Goal: Obtain resource: Download file/media

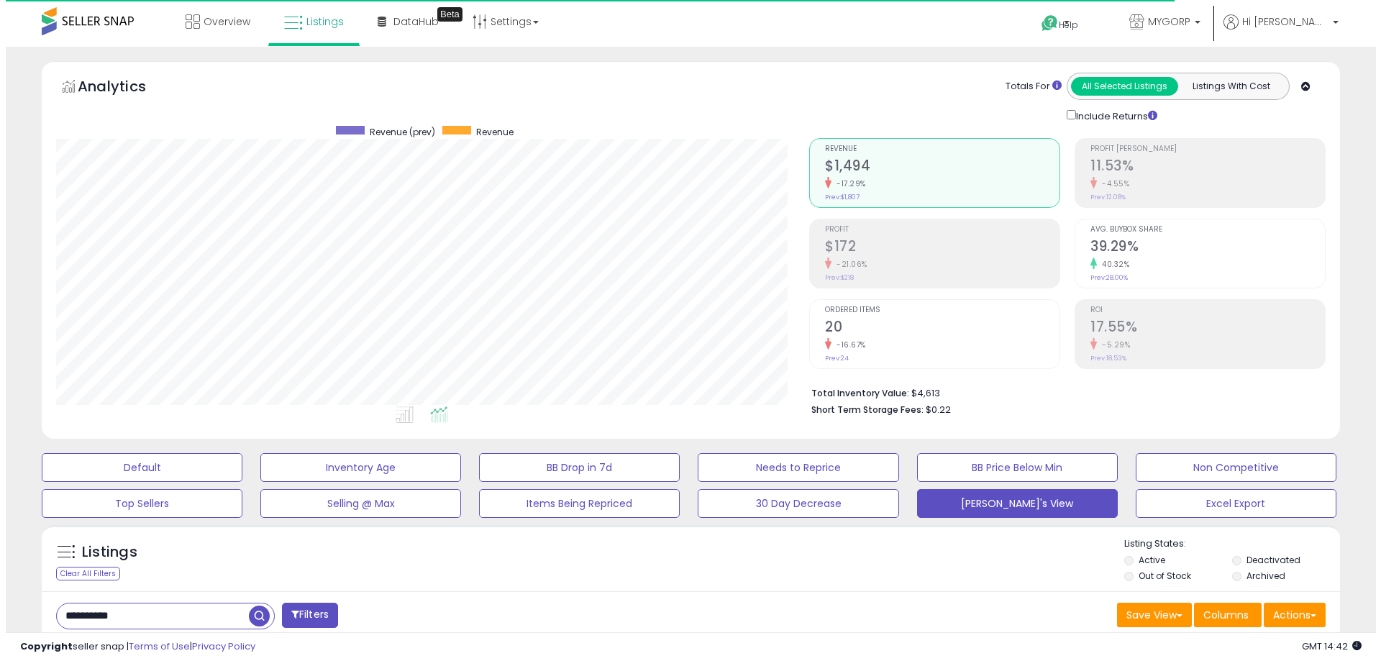
scroll to position [72, 0]
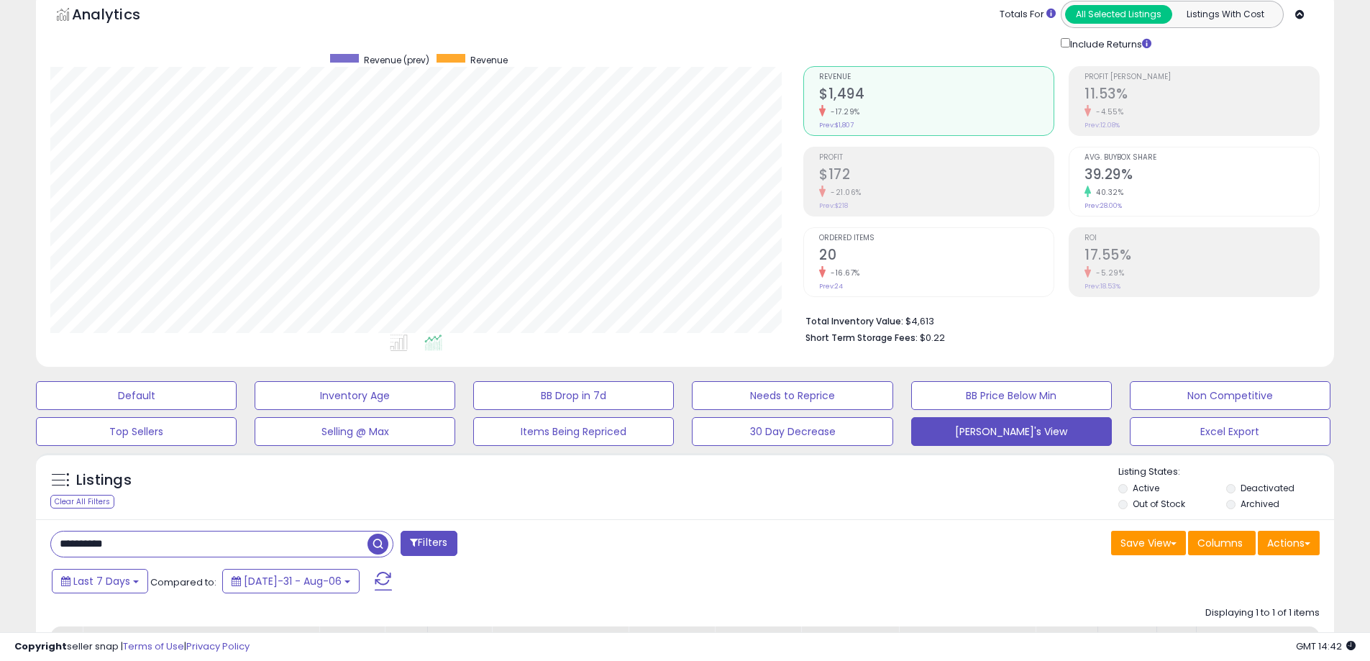
click at [152, 547] on input "**********" at bounding box center [209, 543] width 316 height 25
type input "****"
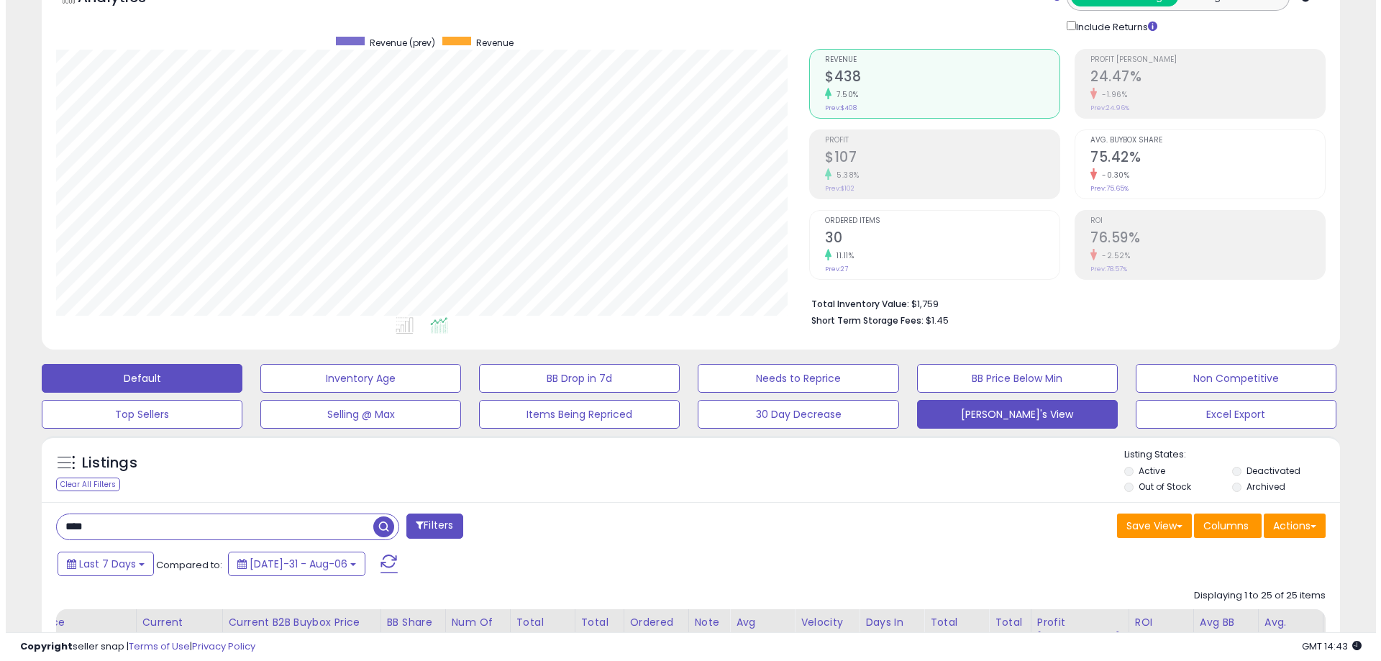
scroll to position [144, 0]
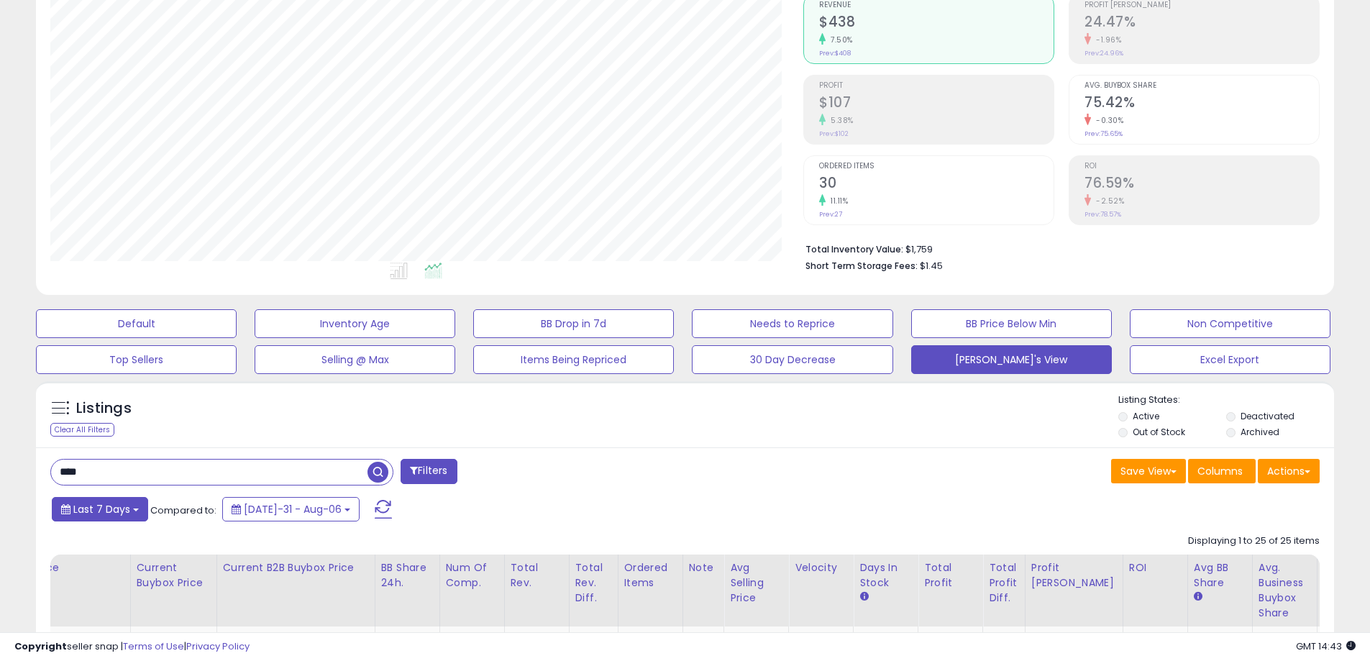
click at [91, 499] on button "Last 7 Days" at bounding box center [100, 509] width 96 height 24
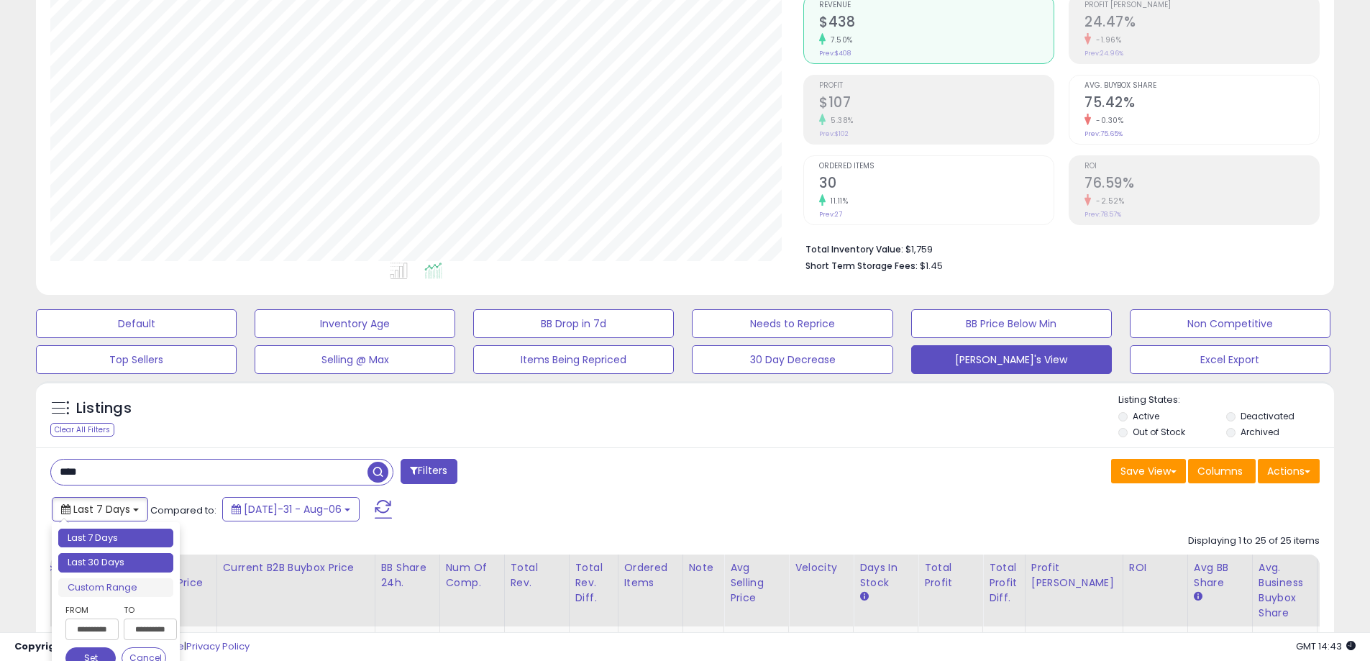
type input "**********"
click at [125, 561] on li "Last 30 Days" at bounding box center [115, 562] width 115 height 19
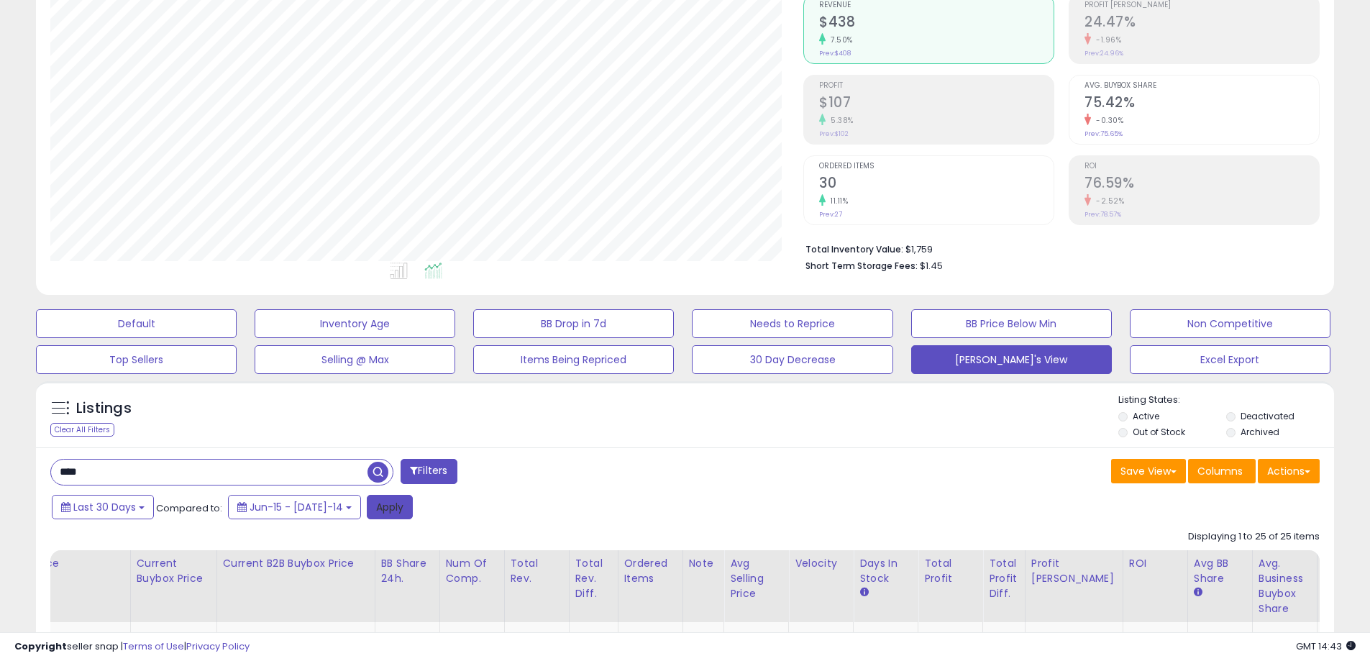
click at [367, 516] on button "Apply" at bounding box center [390, 507] width 46 height 24
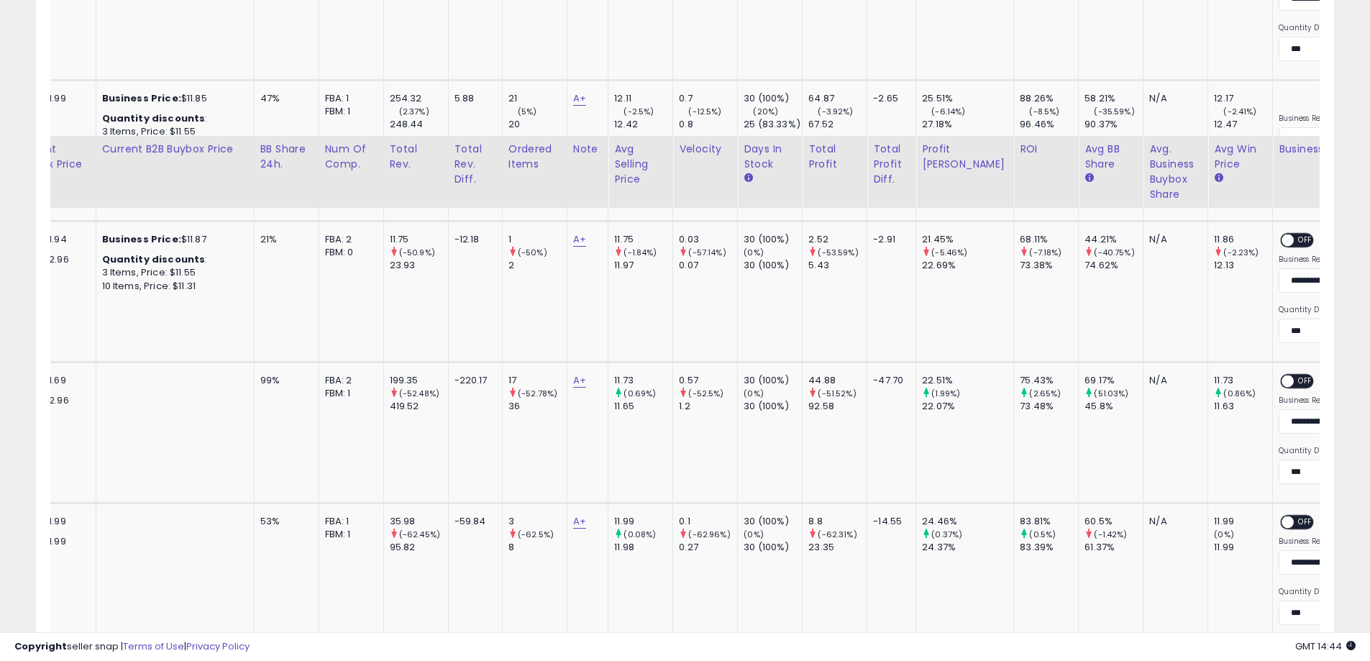
scroll to position [1129, 0]
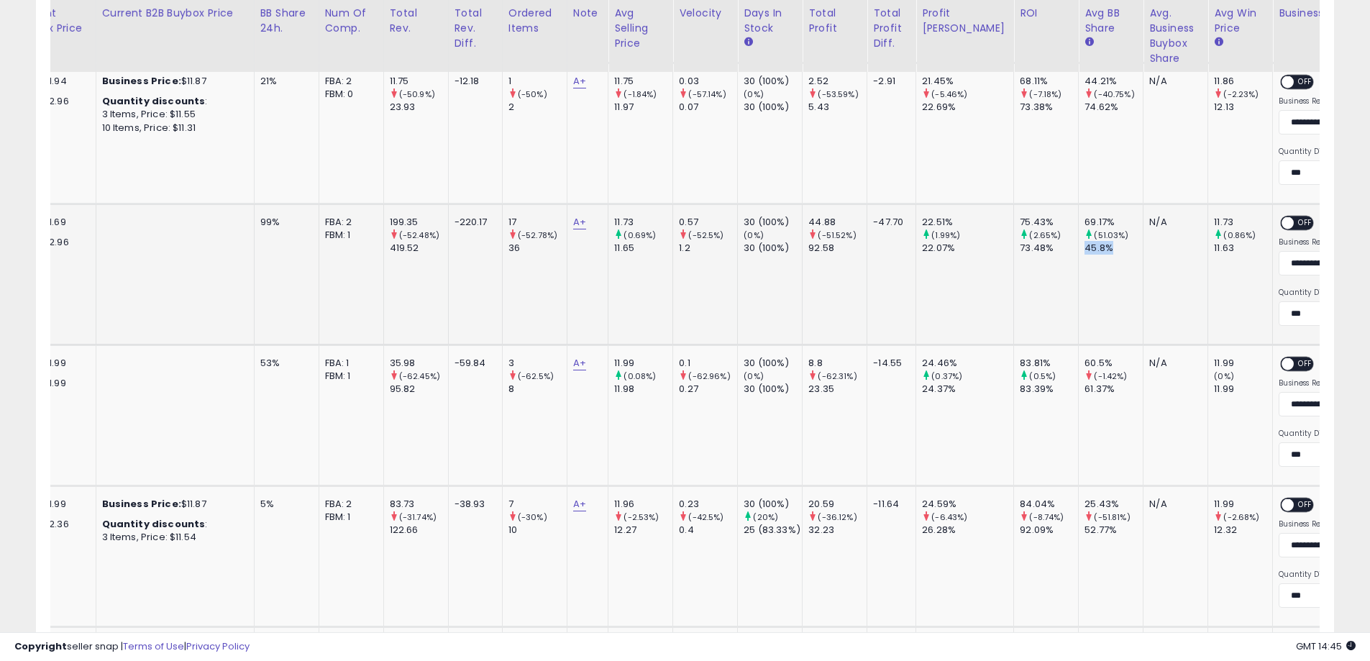
drag, startPoint x: 1069, startPoint y: 250, endPoint x: 1038, endPoint y: 261, distance: 33.0
click at [1079, 261] on td "69.17% (51.03%) 45.8%" at bounding box center [1111, 274] width 65 height 141
drag, startPoint x: 1035, startPoint y: 210, endPoint x: 1078, endPoint y: 211, distance: 43.2
click at [1079, 211] on td "69.17% (51.03%) 45.8%" at bounding box center [1111, 274] width 65 height 141
click at [537, 257] on td "17 (-52.78%) 36" at bounding box center [534, 274] width 65 height 141
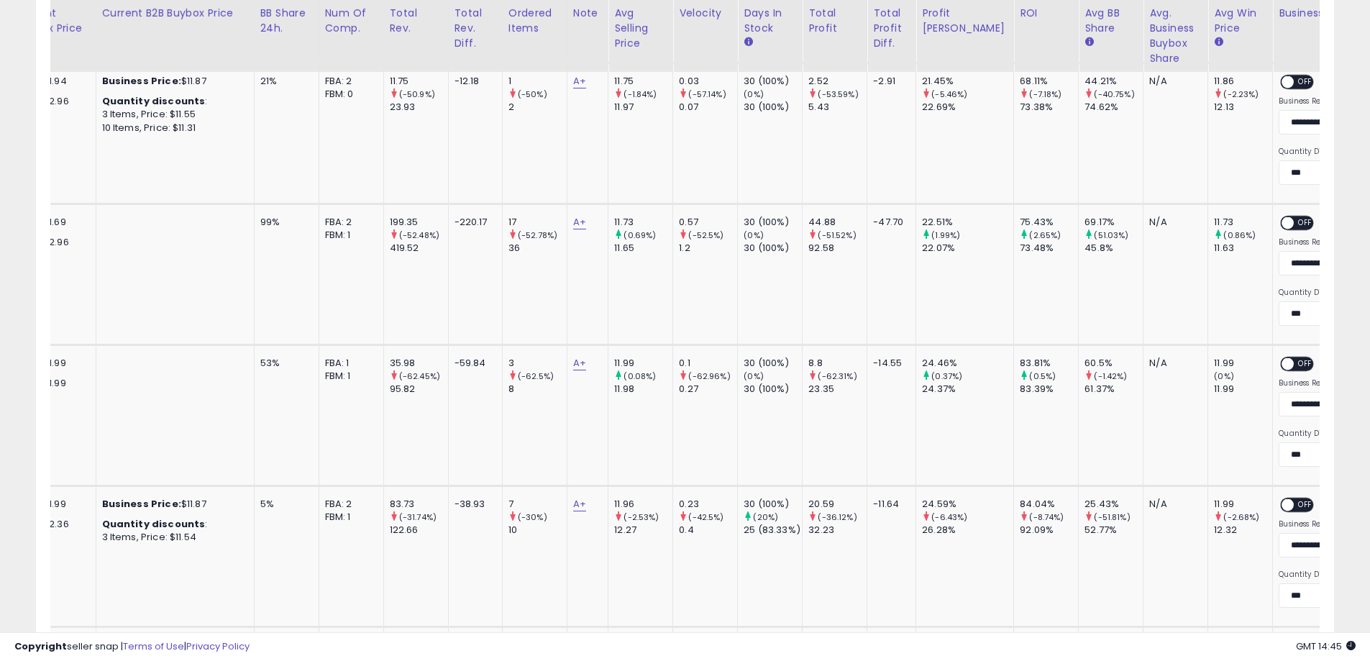
click at [753, 632] on div "Copyright seller snap | Terms of Use | Privacy Policy GMT 14:45 Authorization r…" at bounding box center [685, 646] width 1370 height 29
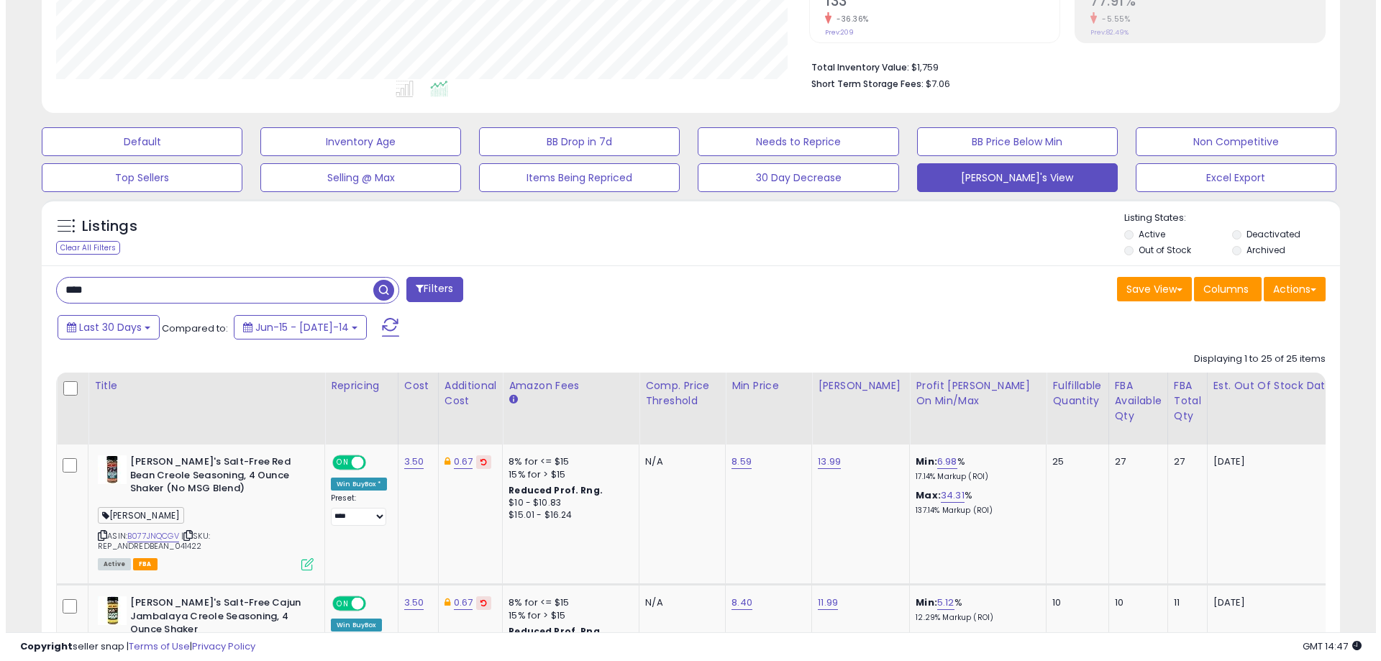
scroll to position [194, 0]
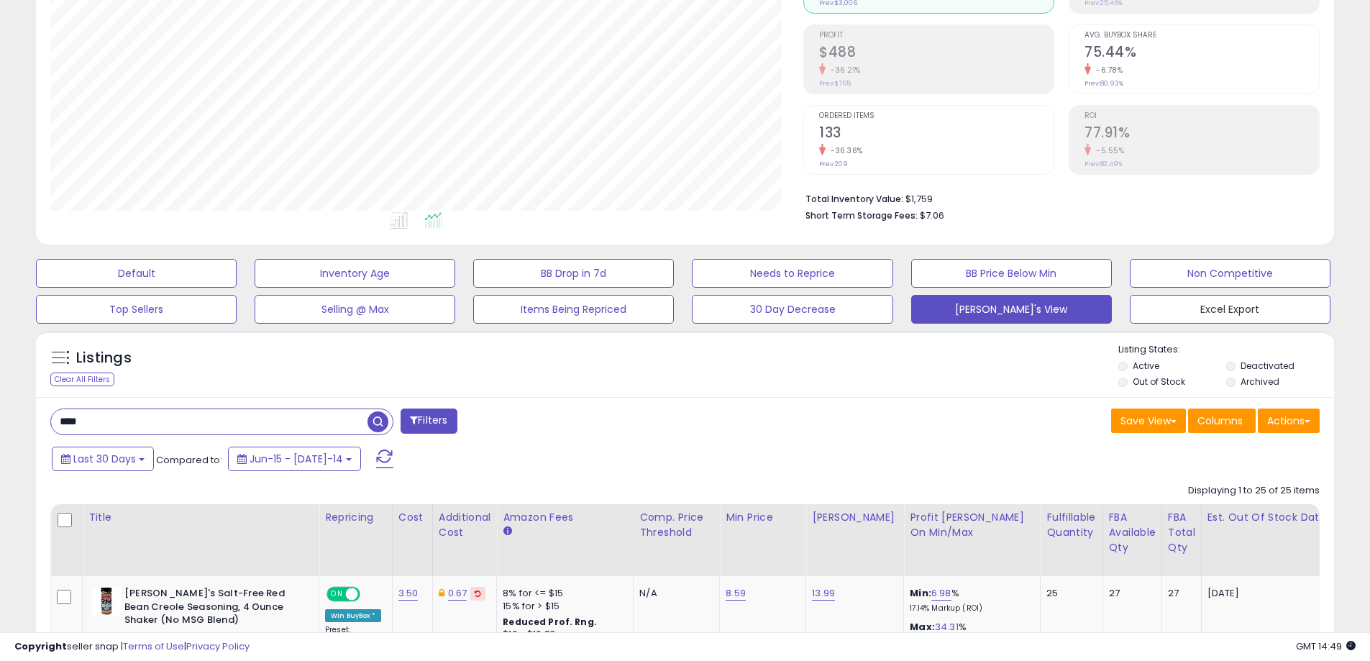
drag, startPoint x: 1244, startPoint y: 314, endPoint x: 968, endPoint y: 463, distance: 313.7
click at [237, 288] on button "Excel Export" at bounding box center [136, 273] width 201 height 29
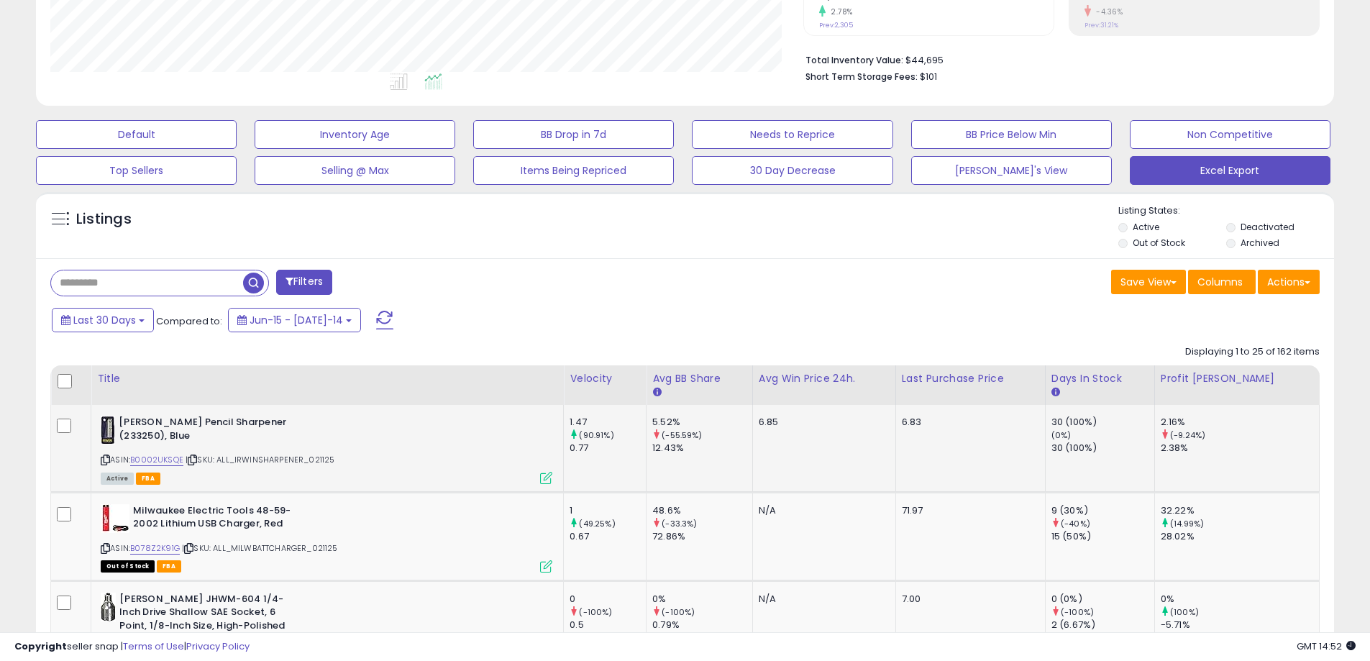
scroll to position [288, 0]
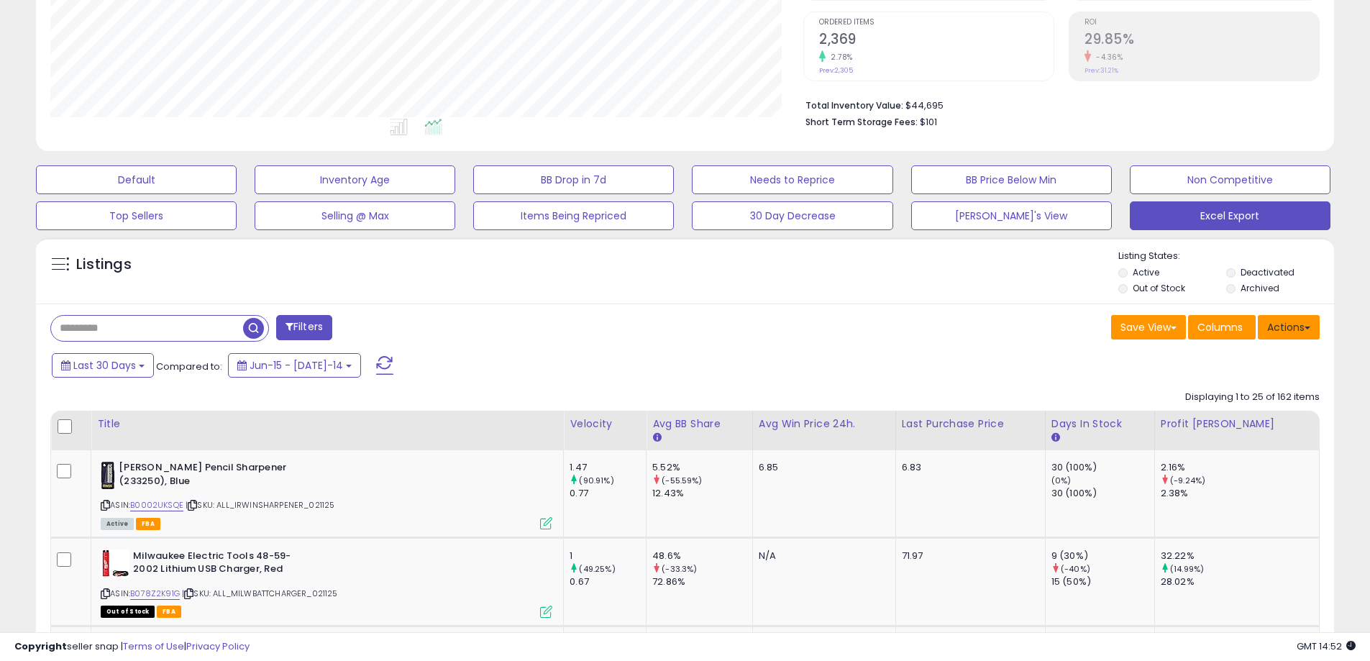
click at [1284, 329] on button "Actions" at bounding box center [1289, 327] width 62 height 24
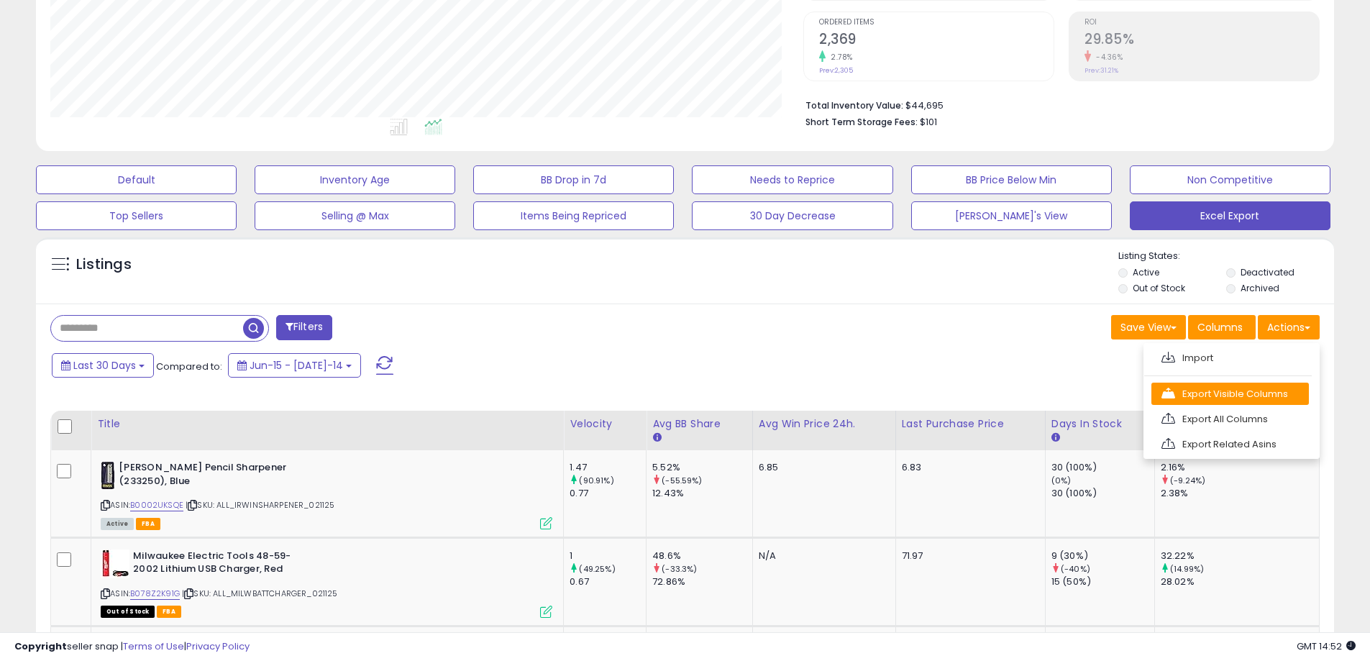
click at [1241, 383] on link "Export Visible Columns" at bounding box center [1229, 394] width 157 height 22
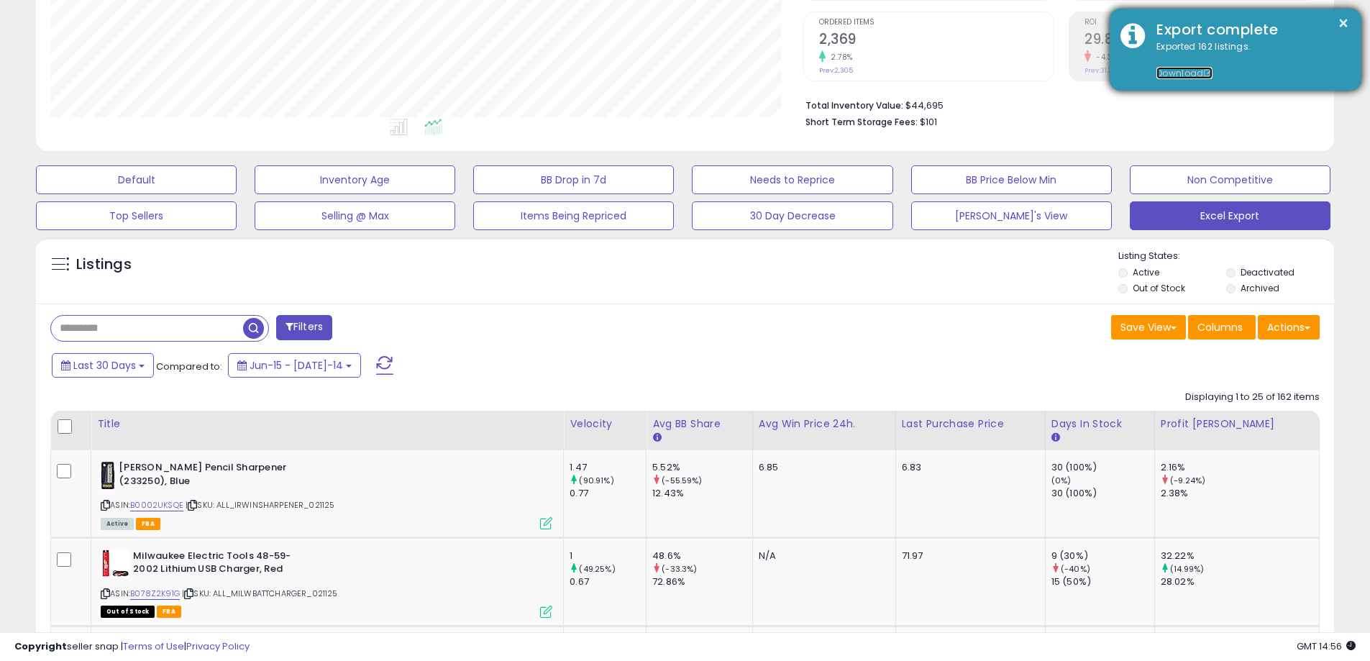
click at [1160, 74] on link "Download" at bounding box center [1184, 73] width 56 height 12
